Goal: Find contact information: Find contact information

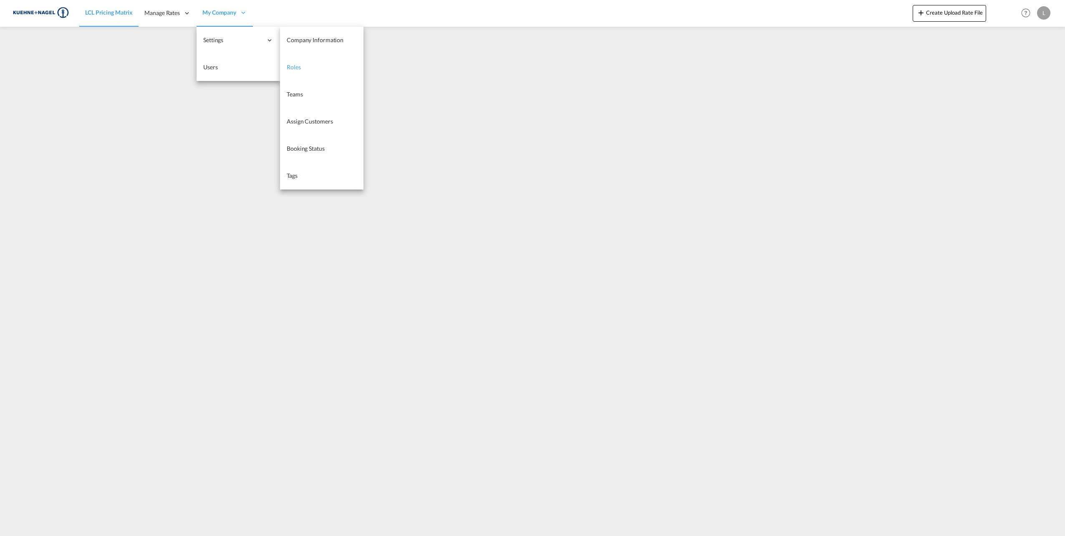
click at [325, 65] on link "Roles" at bounding box center [322, 67] width 84 height 27
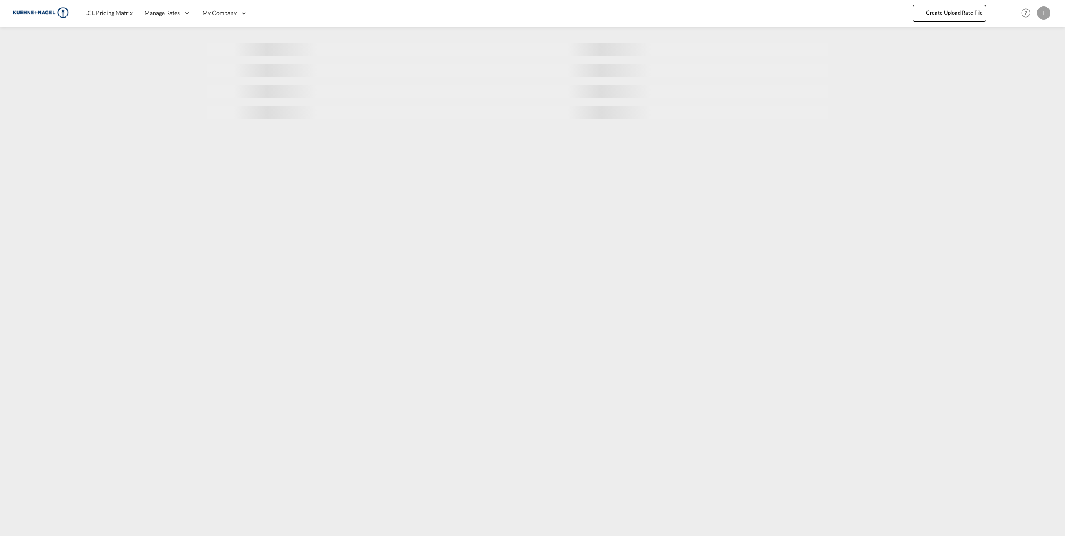
select select "10"
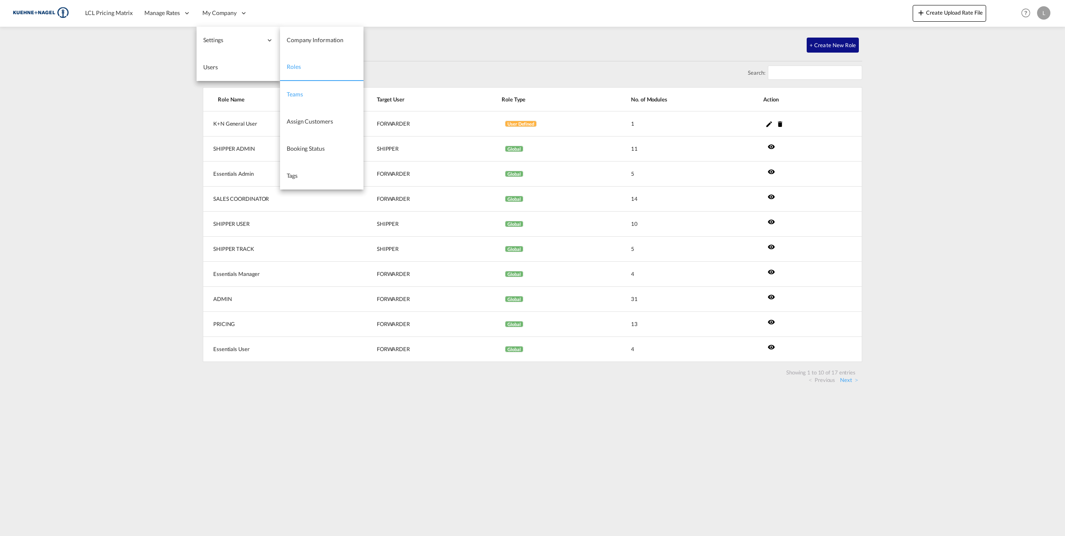
click at [308, 95] on link "Teams" at bounding box center [322, 94] width 84 height 27
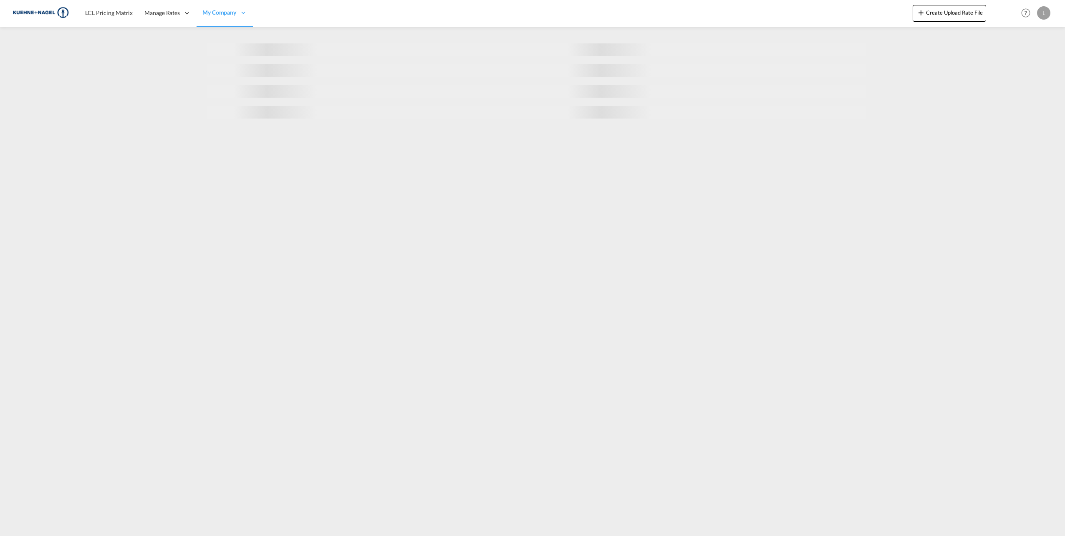
select select "10"
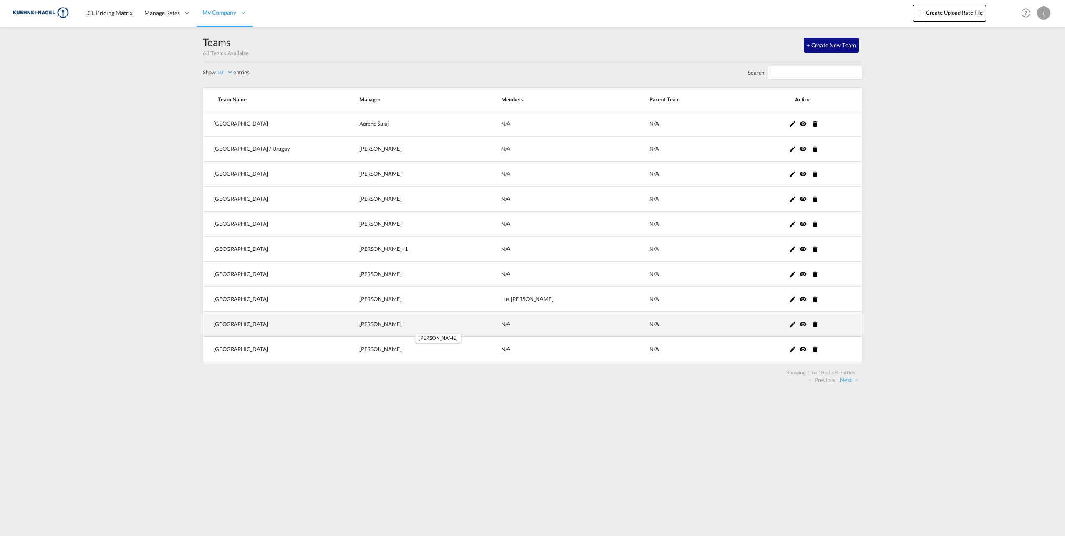
drag, startPoint x: 370, startPoint y: 323, endPoint x: 418, endPoint y: 325, distance: 48.1
click at [418, 325] on td "[PERSON_NAME] +0" at bounding box center [410, 324] width 142 height 25
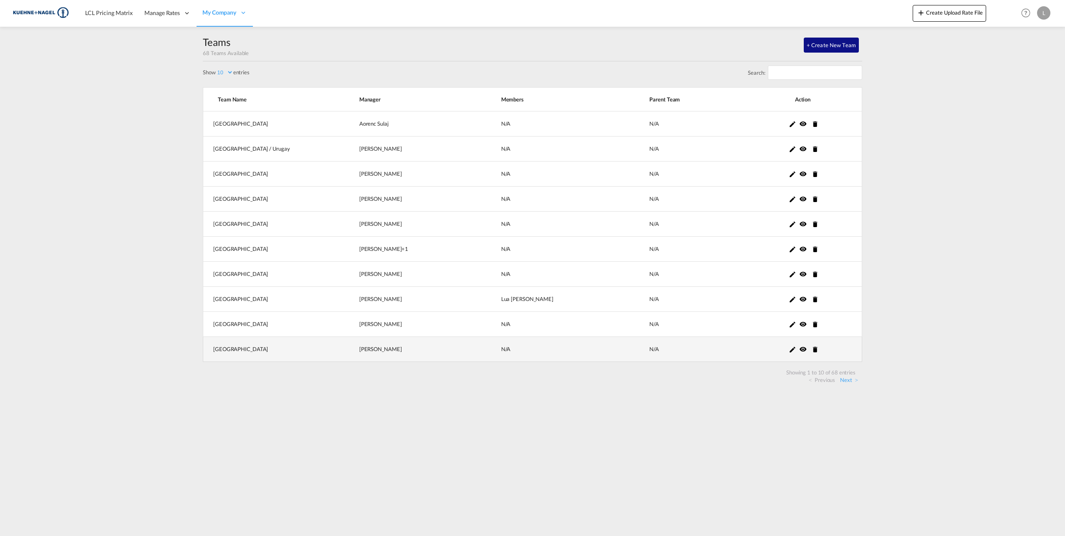
copy div "[PERSON_NAME]"
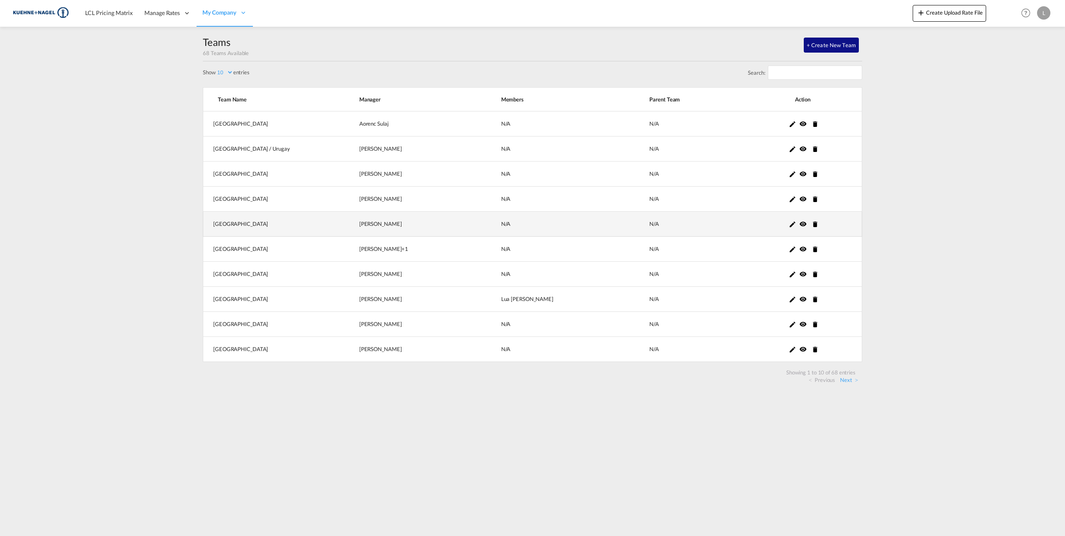
drag, startPoint x: 407, startPoint y: 223, endPoint x: 364, endPoint y: 221, distance: 42.2
click at [364, 221] on td "[PERSON_NAME] +0" at bounding box center [410, 224] width 142 height 25
copy div "[PERSON_NAME]"
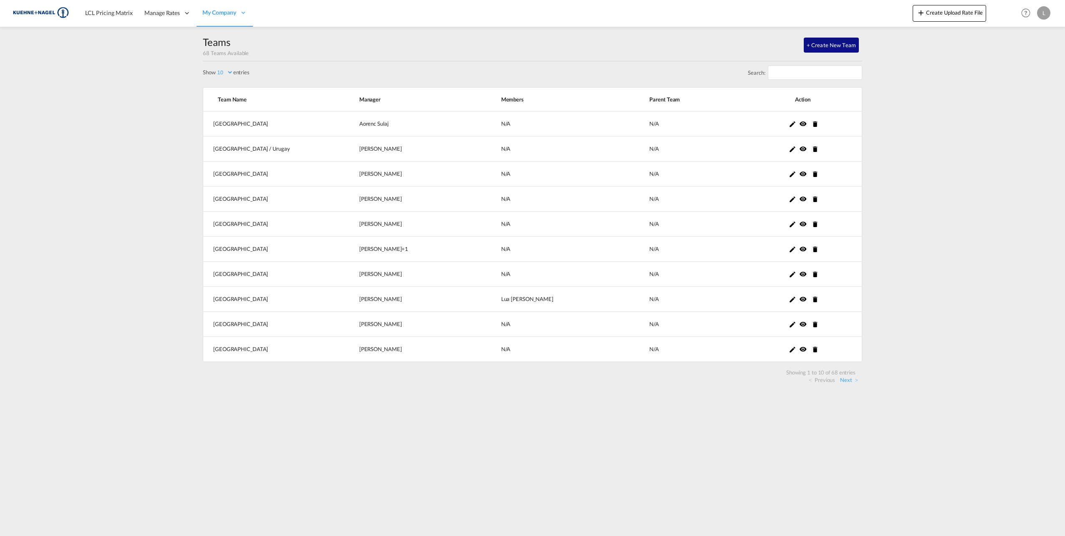
click at [493, 456] on md-content "LCL Pricing Matrix Manage Rates Contract Rates [GEOGRAPHIC_DATA] My Rate Files …" at bounding box center [532, 268] width 1065 height 536
click at [850, 379] on link "Next" at bounding box center [849, 380] width 18 height 8
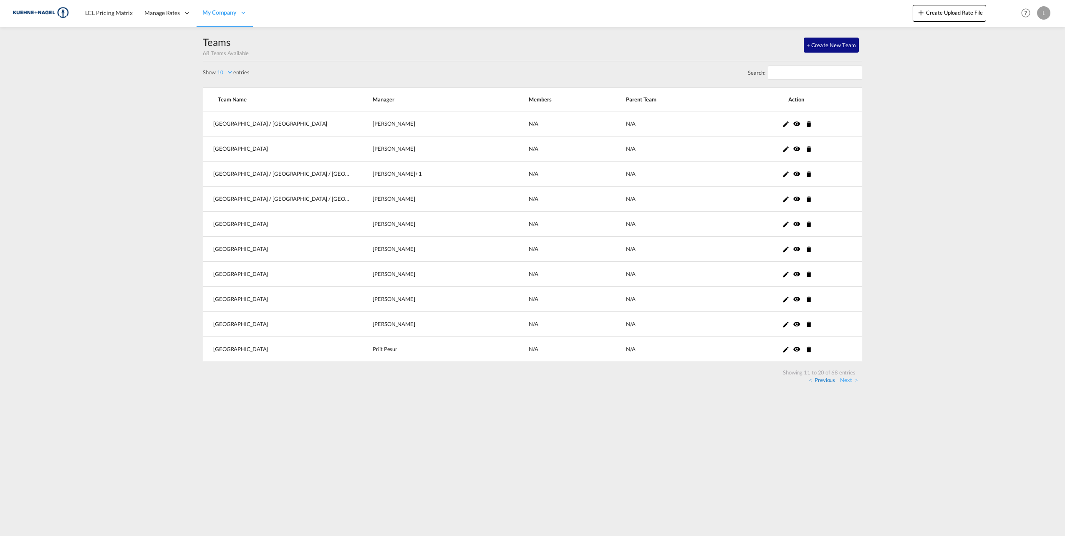
click at [818, 379] on link "Previous" at bounding box center [822, 380] width 26 height 8
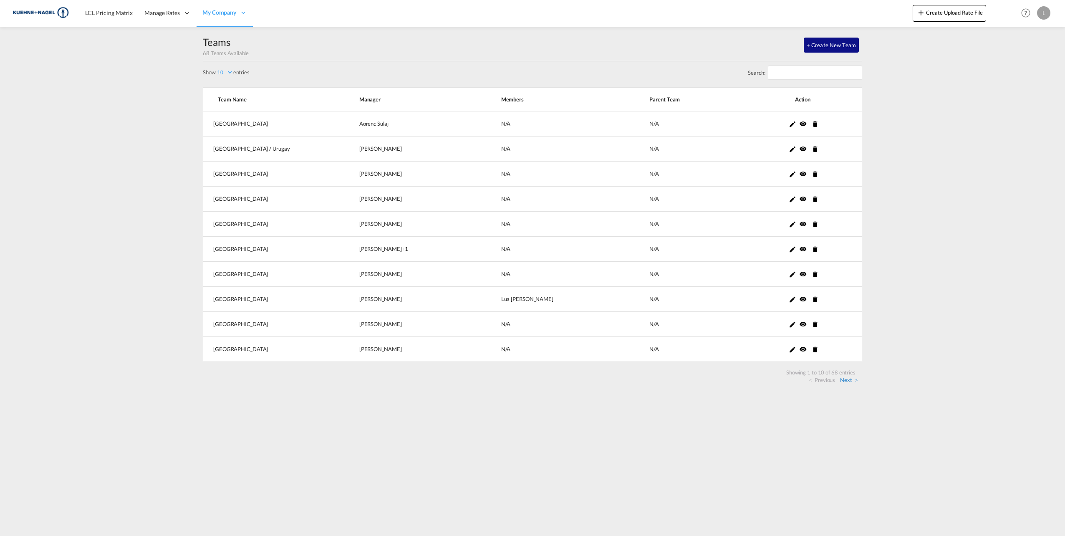
click at [848, 378] on link "Next" at bounding box center [849, 380] width 18 height 8
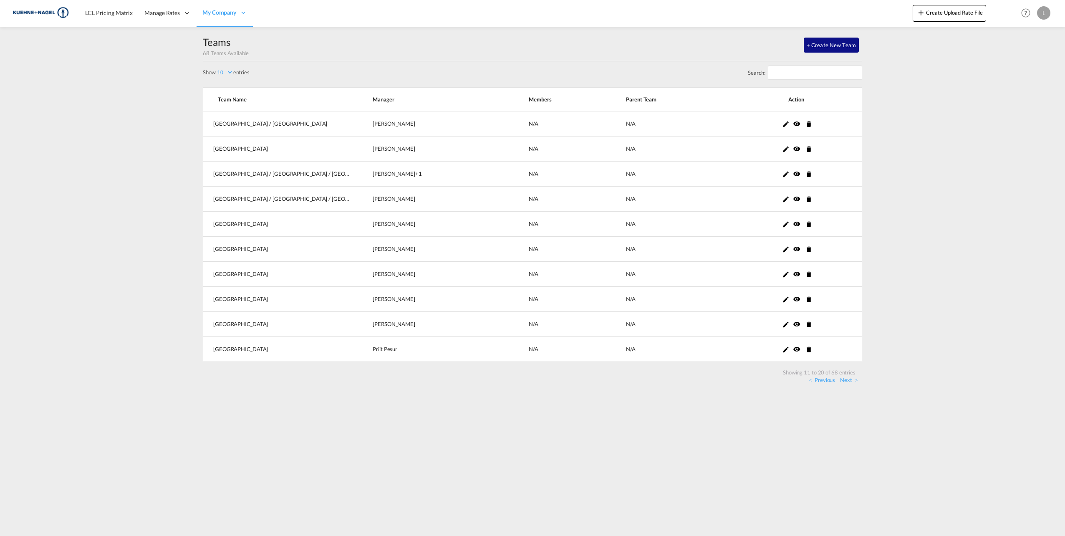
click at [802, 404] on md-content "LCL Pricing Matrix Manage Rates Contract Rates [GEOGRAPHIC_DATA] My Rate Files …" at bounding box center [532, 268] width 1065 height 536
click at [852, 376] on link "Next" at bounding box center [849, 380] width 18 height 8
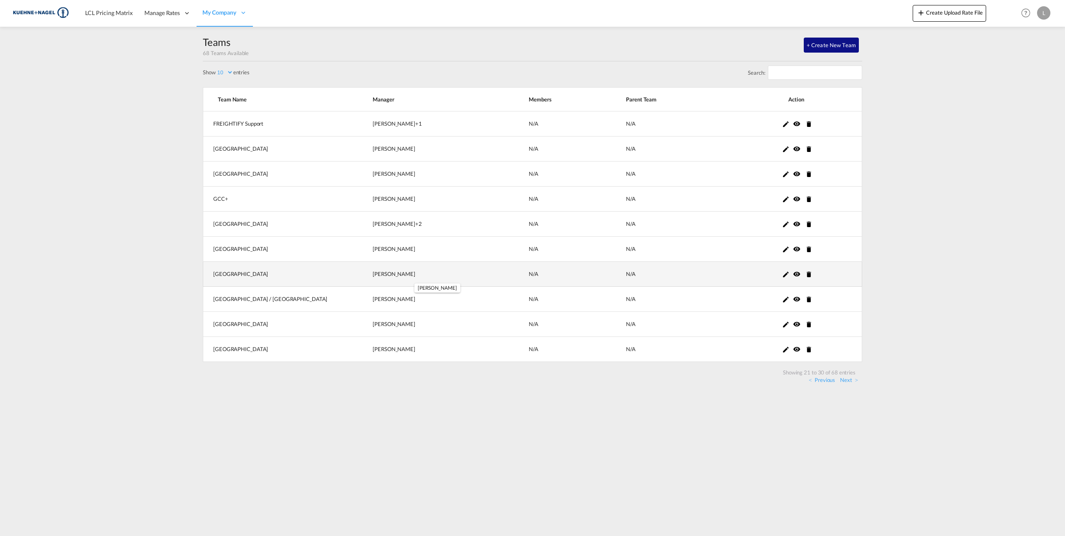
drag, startPoint x: 360, startPoint y: 271, endPoint x: 411, endPoint y: 274, distance: 51.0
click at [411, 274] on div "[PERSON_NAME] +0" at bounding box center [440, 274] width 135 height 8
copy div "[PERSON_NAME]"
click at [308, 441] on md-content "LCL Pricing Matrix Manage Rates Contract Rates [GEOGRAPHIC_DATA] My Rate Files …" at bounding box center [532, 268] width 1065 height 536
click at [845, 380] on link "Next" at bounding box center [849, 380] width 18 height 8
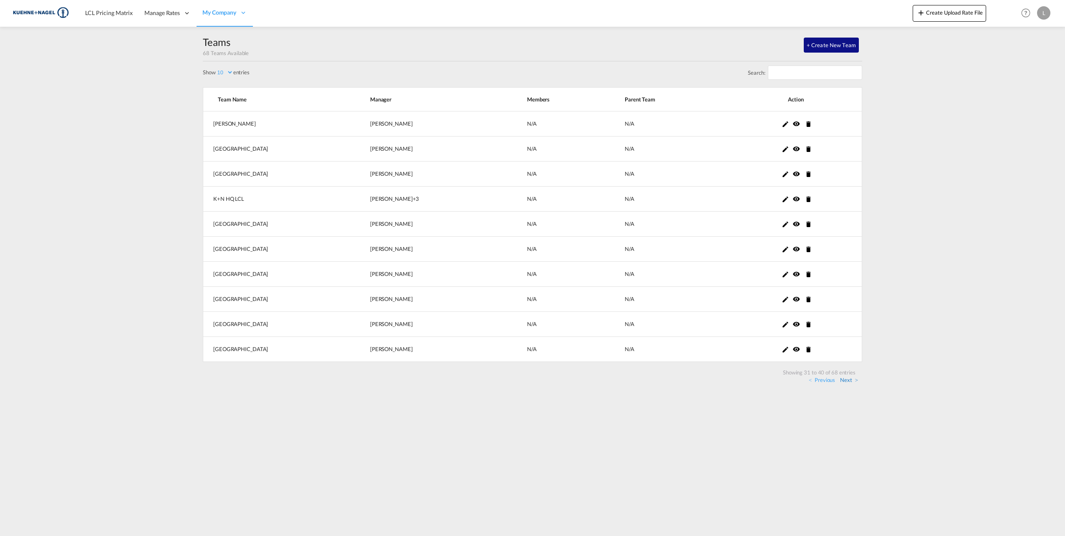
click at [852, 377] on link "Next" at bounding box center [849, 380] width 18 height 8
click at [848, 380] on link "Next" at bounding box center [849, 380] width 18 height 8
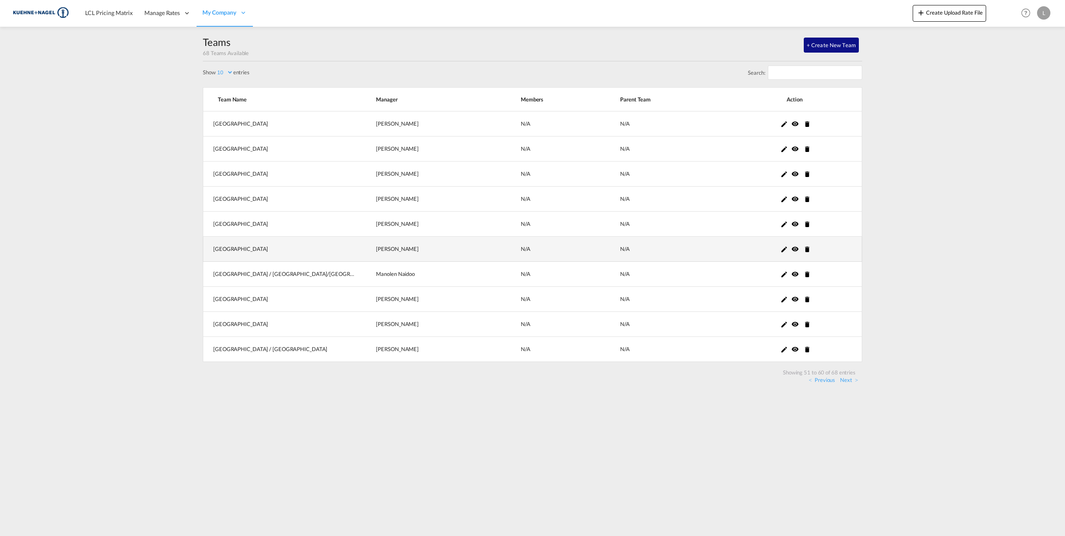
drag, startPoint x: 394, startPoint y: 417, endPoint x: 442, endPoint y: 241, distance: 182.2
click at [395, 416] on md-content "LCL Pricing Matrix Manage Rates Contract Rates [GEOGRAPHIC_DATA] My Rate Files …" at bounding box center [532, 268] width 1065 height 536
click at [119, 237] on md-content "LCL Pricing Matrix Manage Rates Contract Rates [GEOGRAPHIC_DATA] My Rate Files …" at bounding box center [532, 268] width 1065 height 536
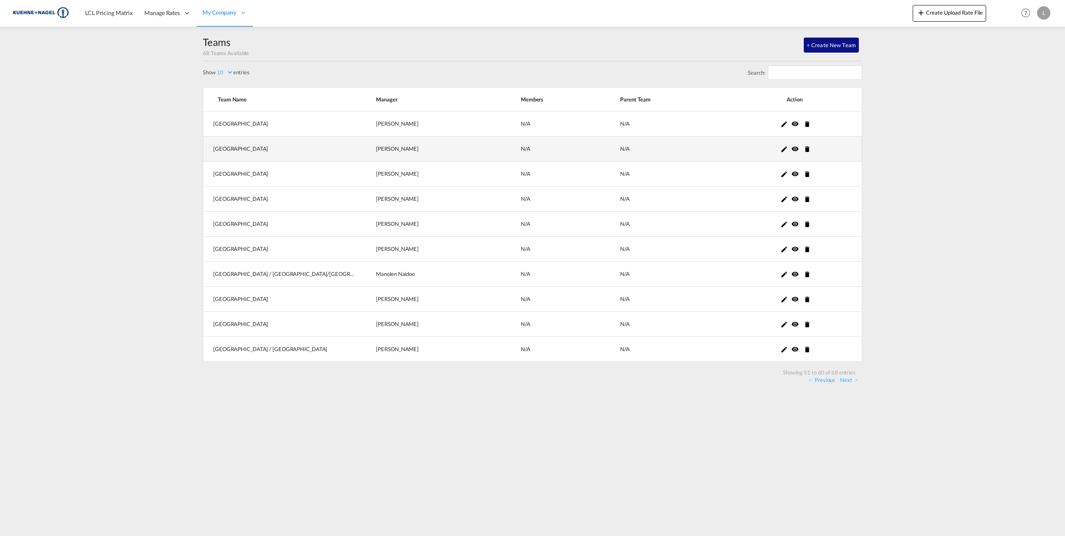
drag, startPoint x: 374, startPoint y: 149, endPoint x: 444, endPoint y: 157, distance: 70.6
click at [444, 157] on td "[PERSON_NAME] +0" at bounding box center [427, 149] width 145 height 25
copy div "[PERSON_NAME]"
drag, startPoint x: 568, startPoint y: 429, endPoint x: 579, endPoint y: 422, distance: 13.0
click at [568, 429] on md-content "LCL Pricing Matrix Manage Rates Contract Rates [GEOGRAPHIC_DATA] My Rate Files …" at bounding box center [532, 268] width 1065 height 536
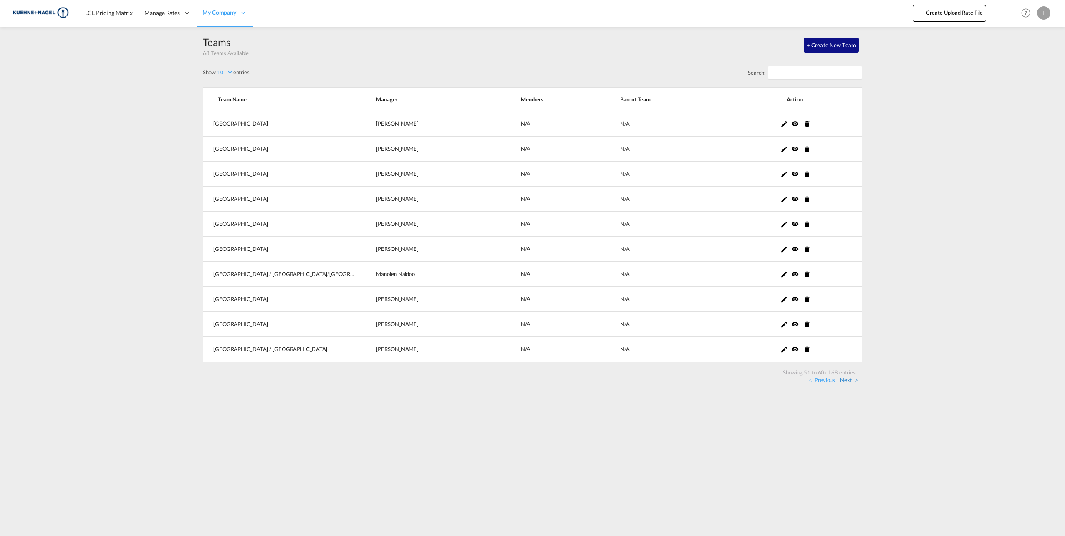
click at [849, 380] on link "Next" at bounding box center [849, 380] width 18 height 8
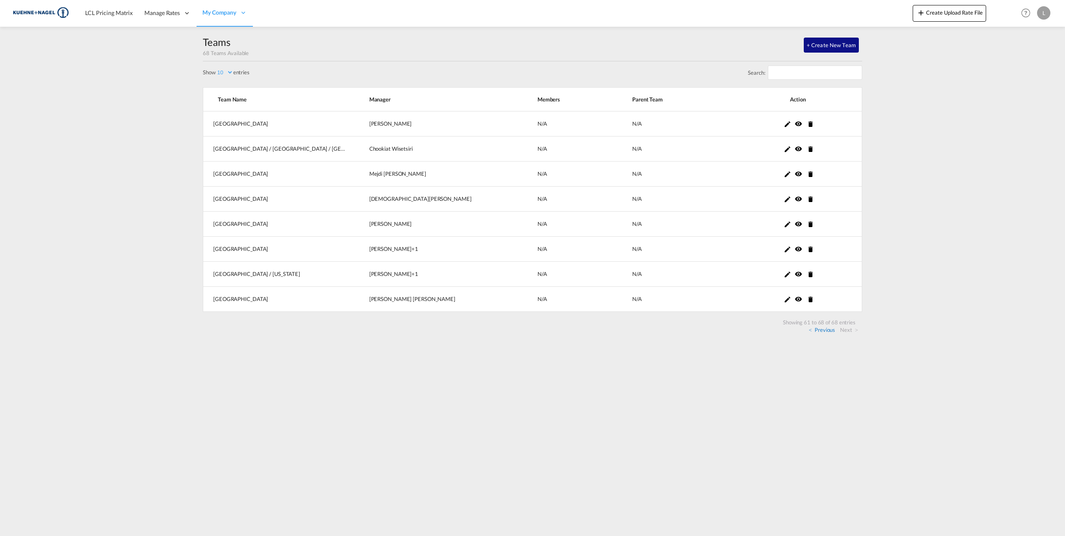
click at [829, 329] on link "Previous" at bounding box center [822, 330] width 26 height 8
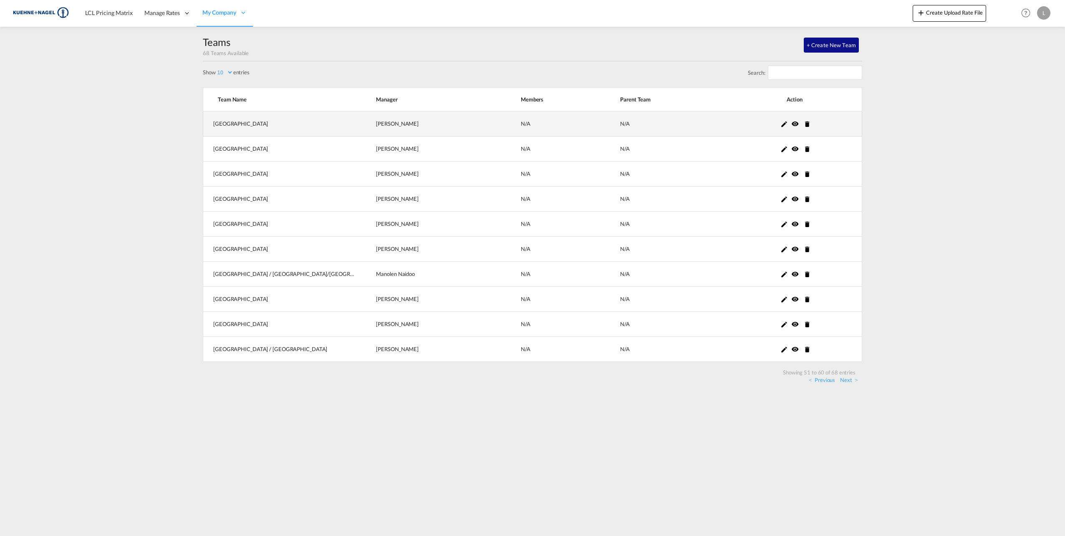
drag, startPoint x: 427, startPoint y: 125, endPoint x: 364, endPoint y: 122, distance: 62.7
click at [364, 122] on td "[PERSON_NAME] +0" at bounding box center [427, 123] width 145 height 25
copy div "[PERSON_NAME]"
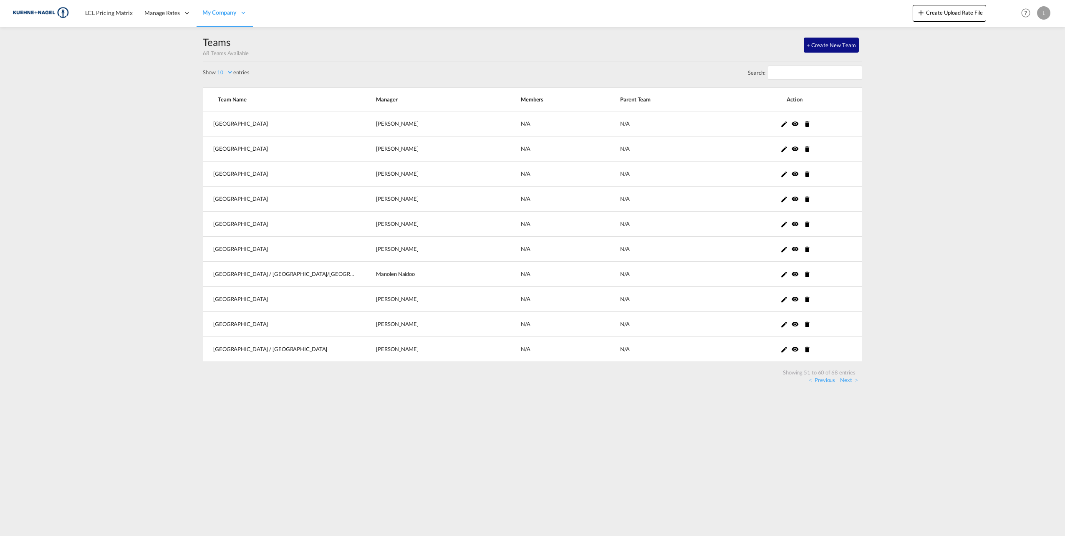
drag, startPoint x: 511, startPoint y: 440, endPoint x: 773, endPoint y: 385, distance: 267.6
click at [514, 439] on md-content "LCL Pricing Matrix Manage Rates Contract Rates [GEOGRAPHIC_DATA] My Rate Files …" at bounding box center [532, 268] width 1065 height 536
click at [813, 382] on link "Previous" at bounding box center [822, 380] width 26 height 8
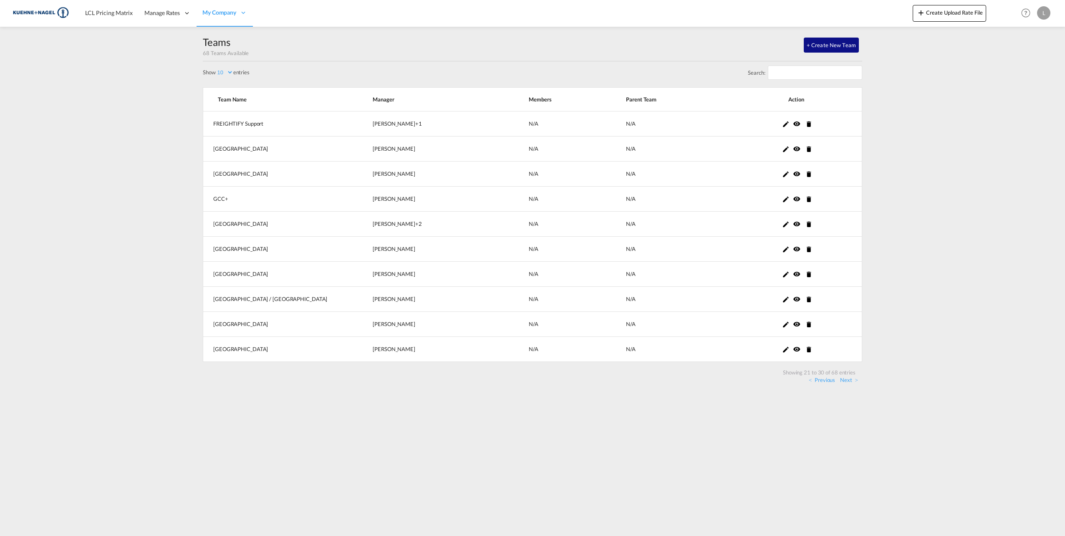
click at [813, 382] on link "Previous" at bounding box center [822, 380] width 26 height 8
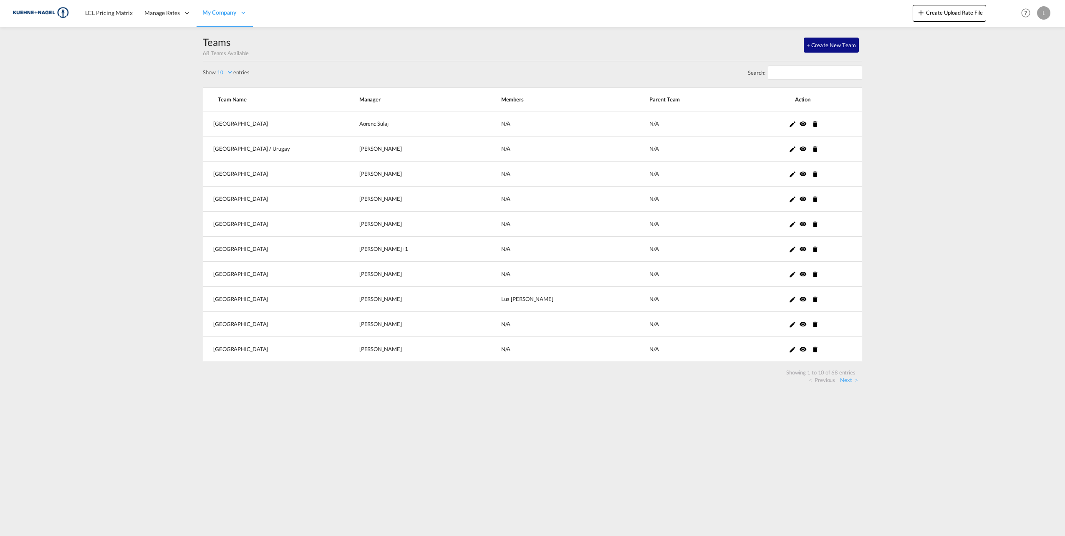
click at [813, 382] on link "Previous" at bounding box center [822, 380] width 26 height 8
click at [584, 461] on md-content "LCL Pricing Matrix Manage Rates Contract Rates [GEOGRAPHIC_DATA] My Rate Files …" at bounding box center [532, 268] width 1065 height 536
